Goal: Task Accomplishment & Management: Manage account settings

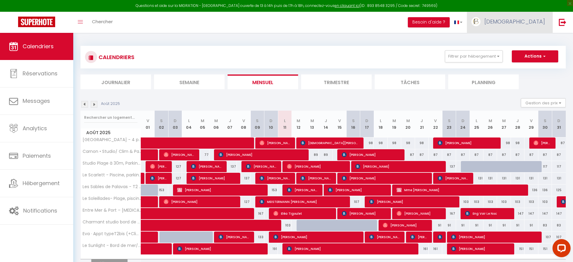
click at [542, 27] on link "[DEMOGRAPHIC_DATA]" at bounding box center [510, 22] width 86 height 21
click at [537, 41] on link "Paramètres" at bounding box center [528, 42] width 45 height 10
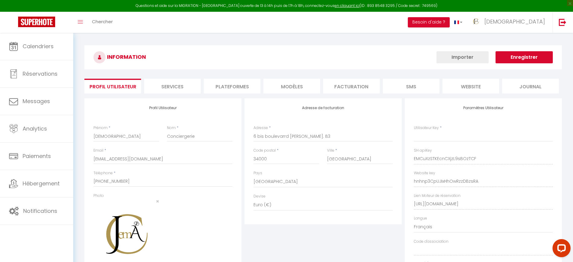
type input "EMCuXzSTKEcnCXjzL9sBOzTCF"
type input "hnhnp3CpUJIxHhOwRzzDBzsRA"
type input "[URL][DOMAIN_NAME]"
select select "fr"
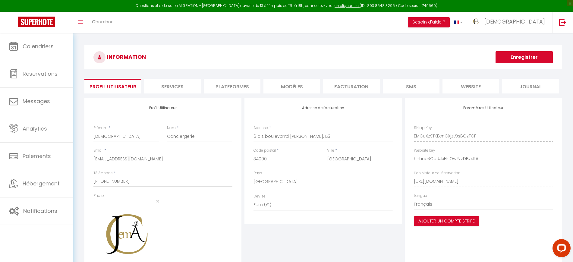
click at [181, 87] on li "Services" at bounding box center [172, 86] width 57 height 15
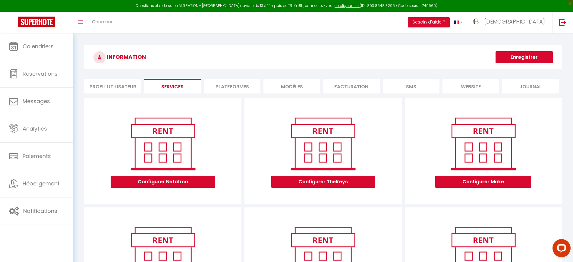
click at [229, 87] on li "Plateformes" at bounding box center [232, 86] width 57 height 15
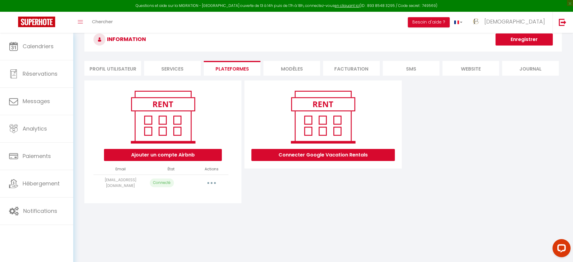
scroll to position [33, 0]
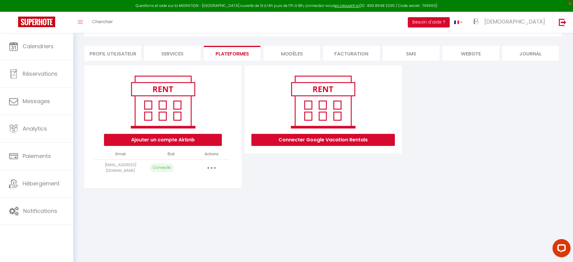
click at [215, 167] on button "button" at bounding box center [211, 168] width 17 height 10
click at [198, 184] on link "Importer les appartements" at bounding box center [185, 181] width 67 height 10
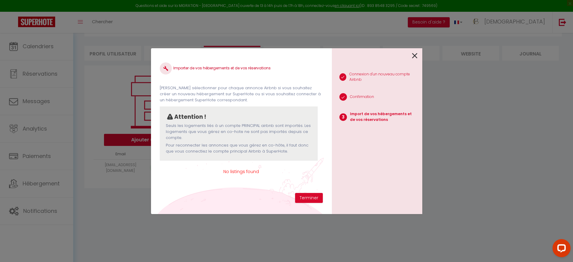
click at [415, 54] on icon at bounding box center [414, 55] width 5 height 9
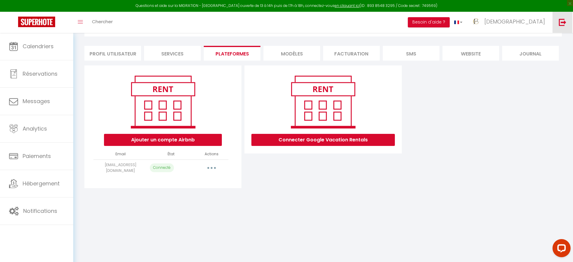
click at [564, 24] on img at bounding box center [563, 22] width 8 height 8
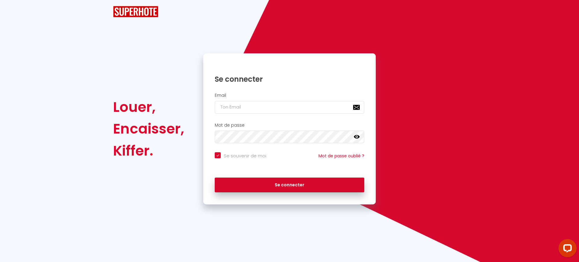
checkbox input "true"
